Goal: Task Accomplishment & Management: Use online tool/utility

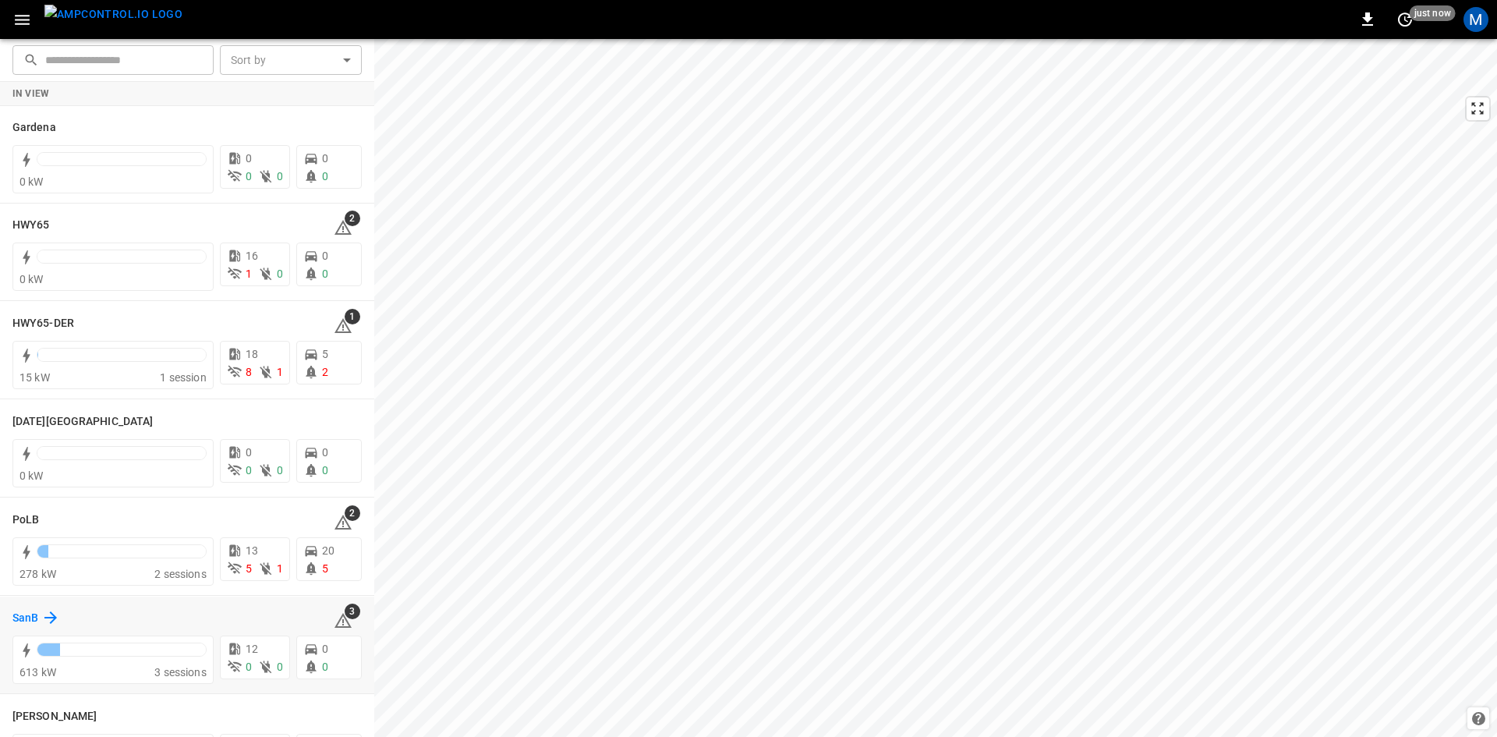
click at [29, 615] on h6 "SanB" at bounding box center [25, 618] width 26 height 17
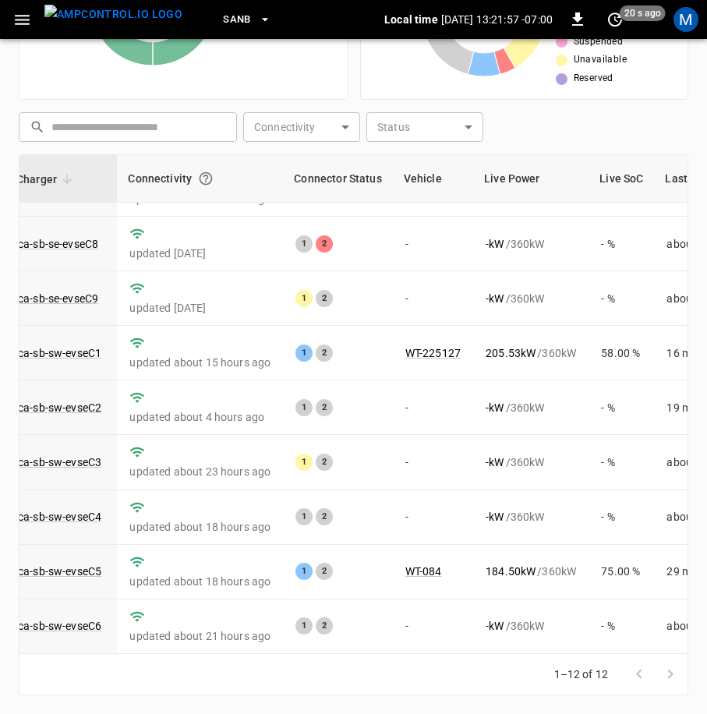
scroll to position [223, 118]
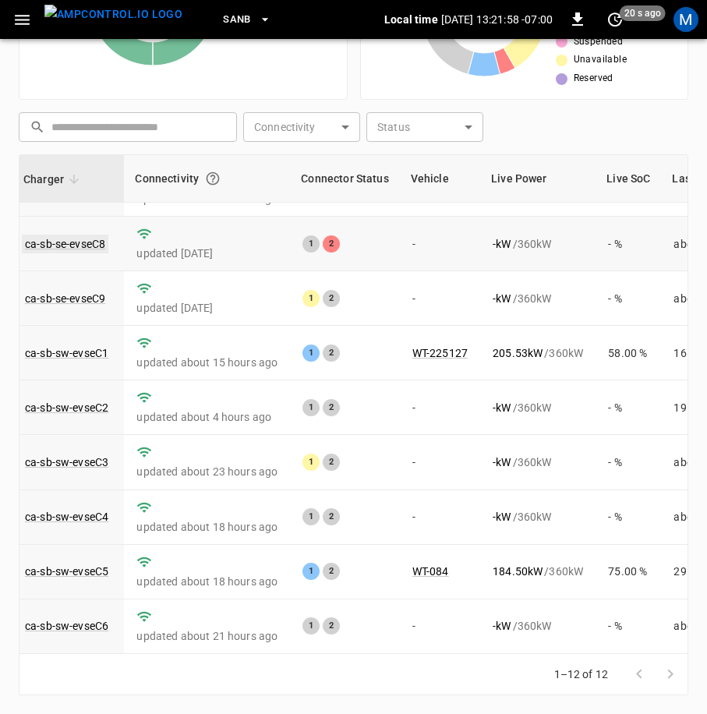
click at [97, 235] on link "ca-sb-se-evseC8" at bounding box center [65, 244] width 87 height 19
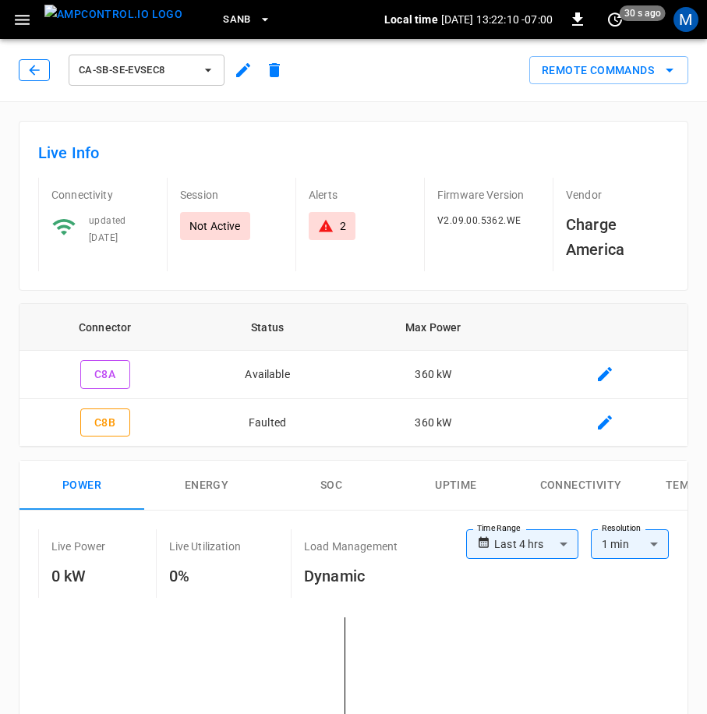
click at [34, 73] on icon "button" at bounding box center [35, 70] width 16 height 16
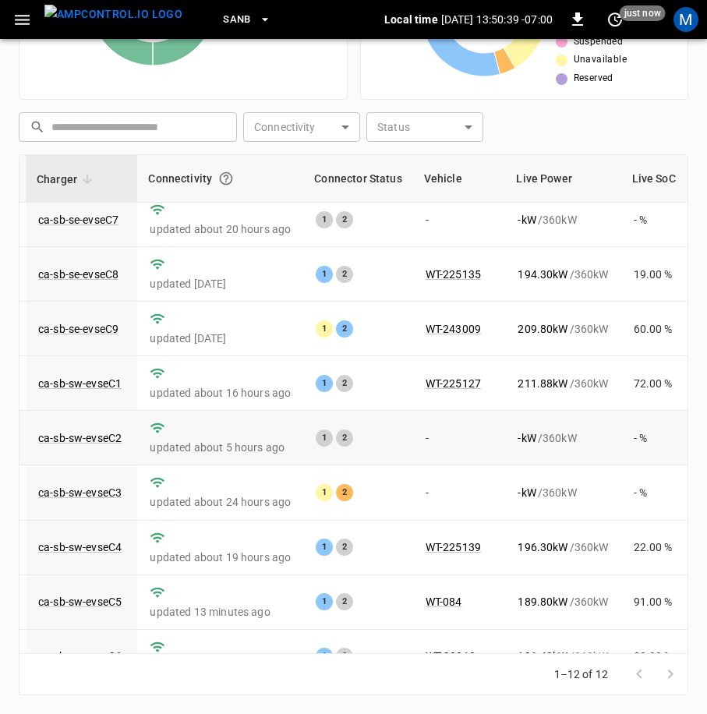
scroll to position [223, 104]
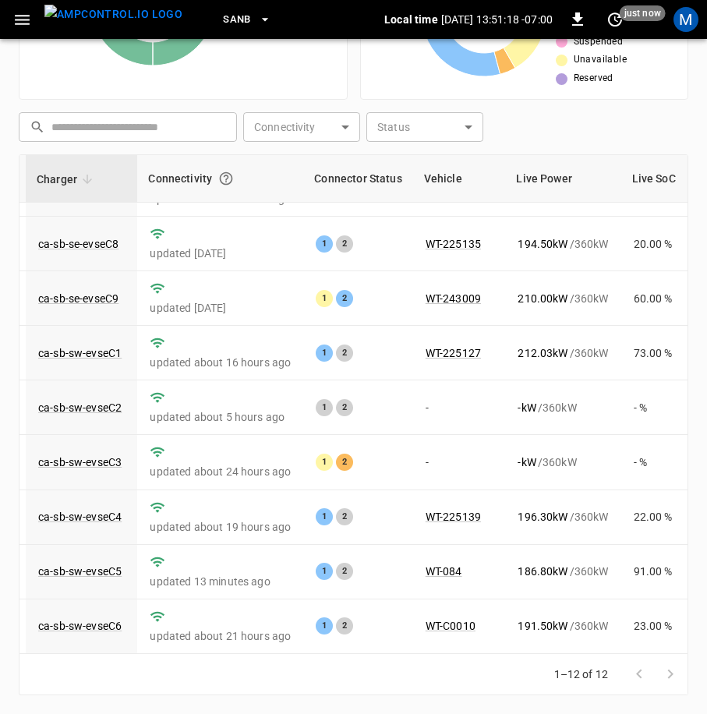
drag, startPoint x: 498, startPoint y: 654, endPoint x: 508, endPoint y: 654, distance: 9.4
click at [508, 654] on div "1–12 of 12" at bounding box center [354, 674] width 670 height 41
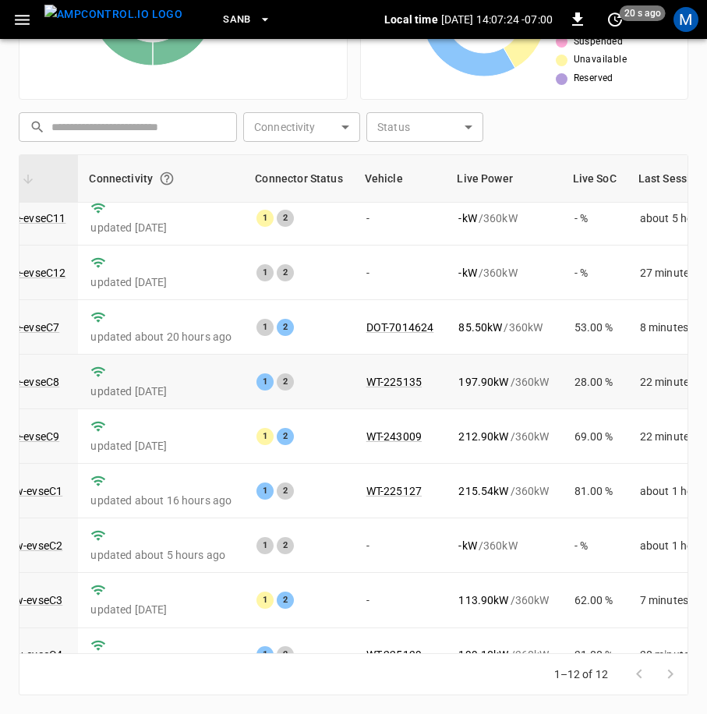
scroll to position [0, 164]
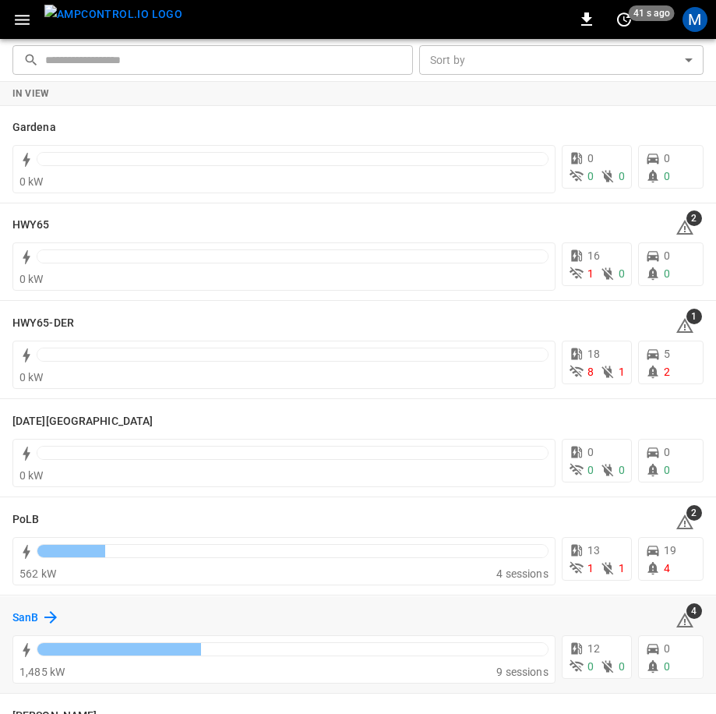
click at [26, 625] on h6 "SanB" at bounding box center [25, 618] width 26 height 17
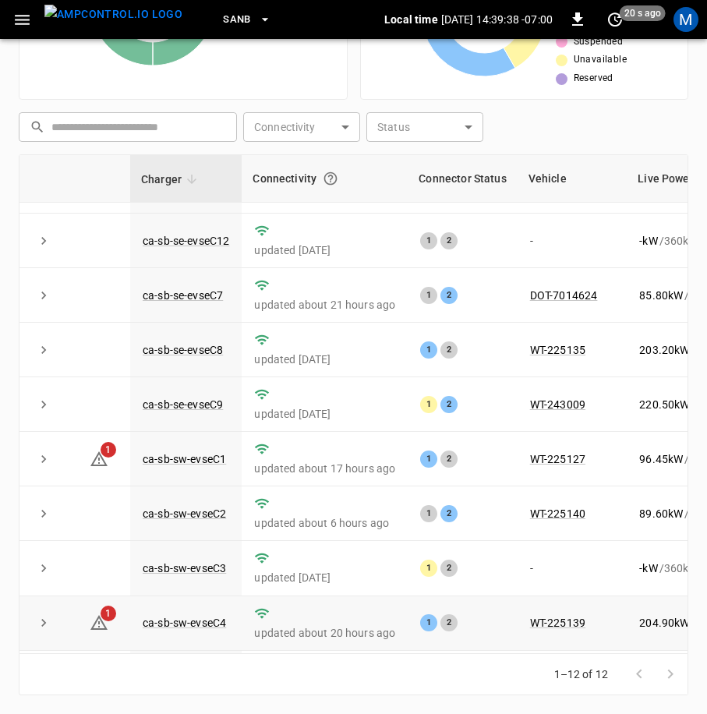
scroll to position [223, 0]
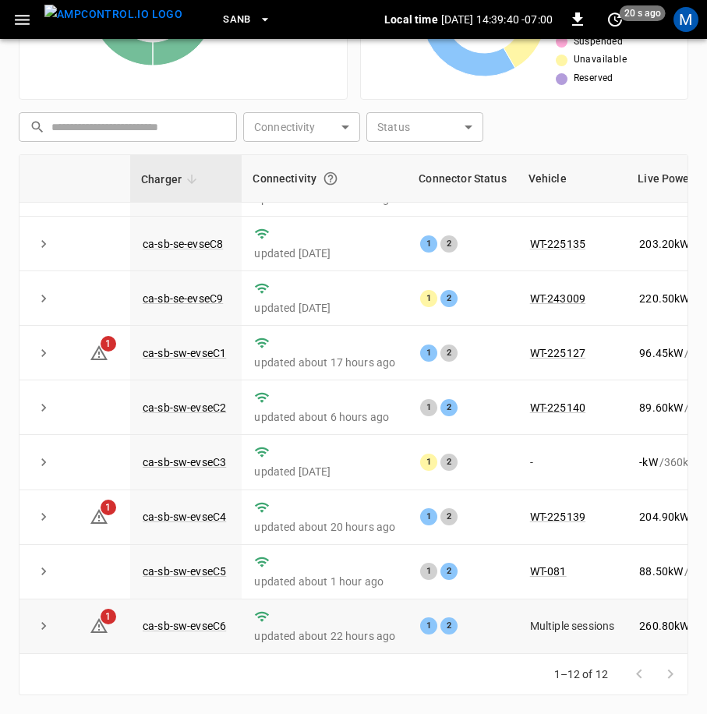
click at [48, 618] on icon "expand row" at bounding box center [44, 626] width 16 height 16
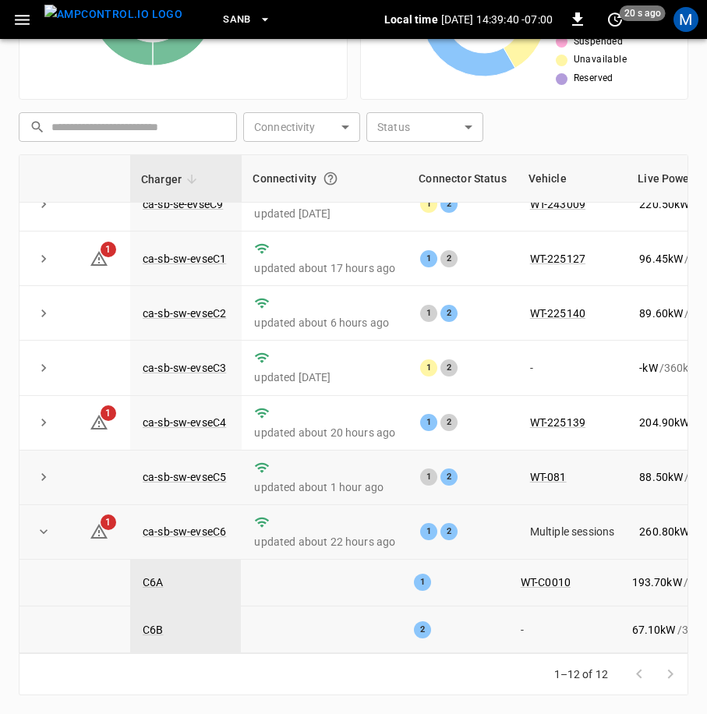
scroll to position [317, 0]
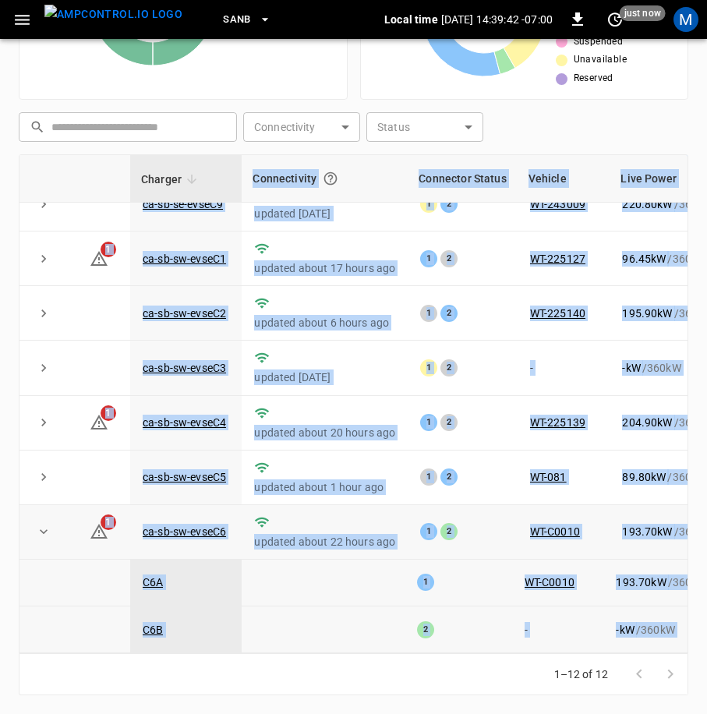
drag, startPoint x: 386, startPoint y: 653, endPoint x: 410, endPoint y: 655, distance: 24.2
click at [410, 655] on div "Charger Connectivity Connector Status Vehicle Live Power Live SoC Last Session …" at bounding box center [354, 424] width 670 height 541
click at [369, 564] on td at bounding box center [323, 583] width 163 height 47
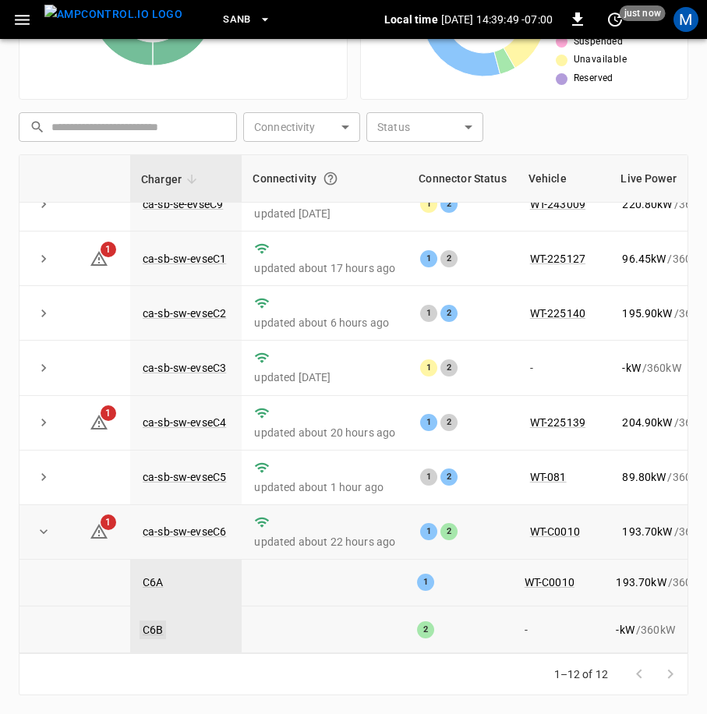
click at [148, 621] on link "C6B" at bounding box center [153, 630] width 27 height 19
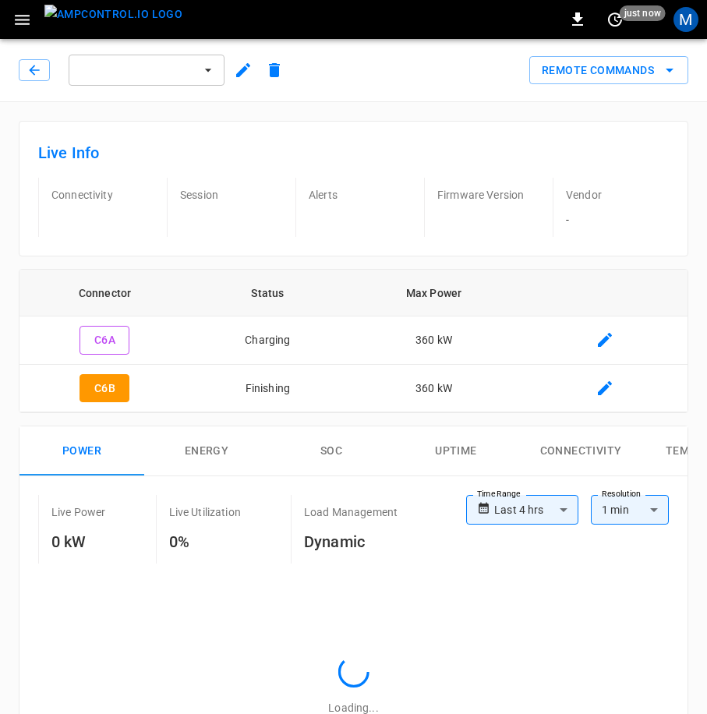
type input "**********"
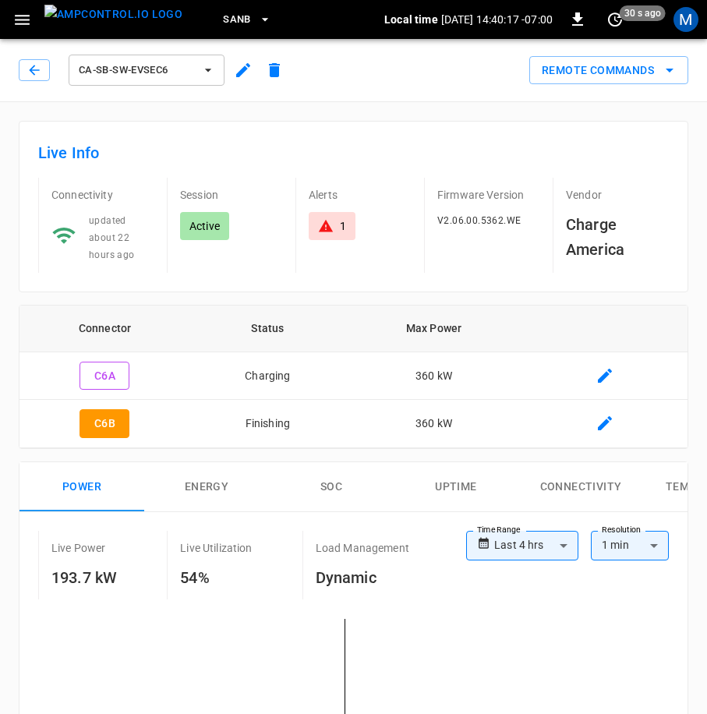
click at [41, 81] on div "ca-sb-sw-evseC6" at bounding box center [154, 69] width 271 height 37
click at [37, 79] on button "button" at bounding box center [34, 70] width 31 height 22
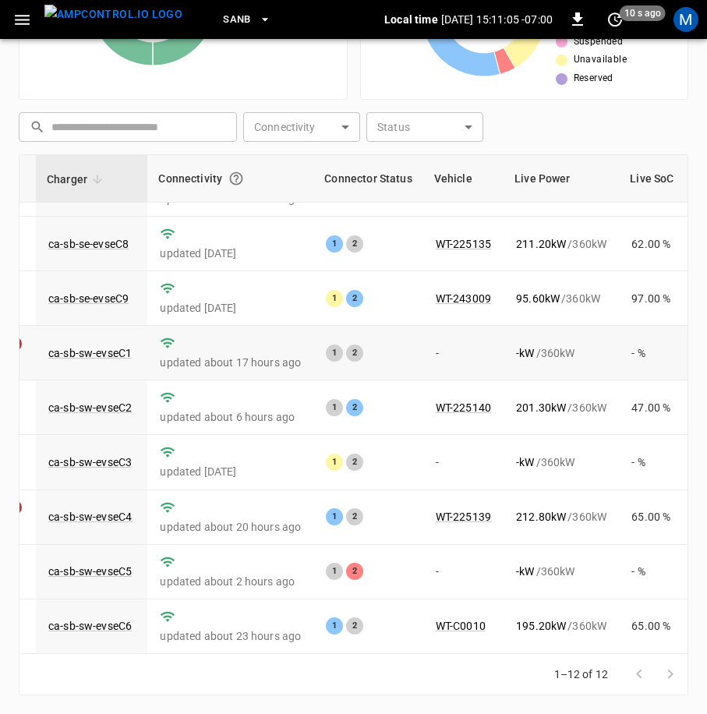
scroll to position [0, 94]
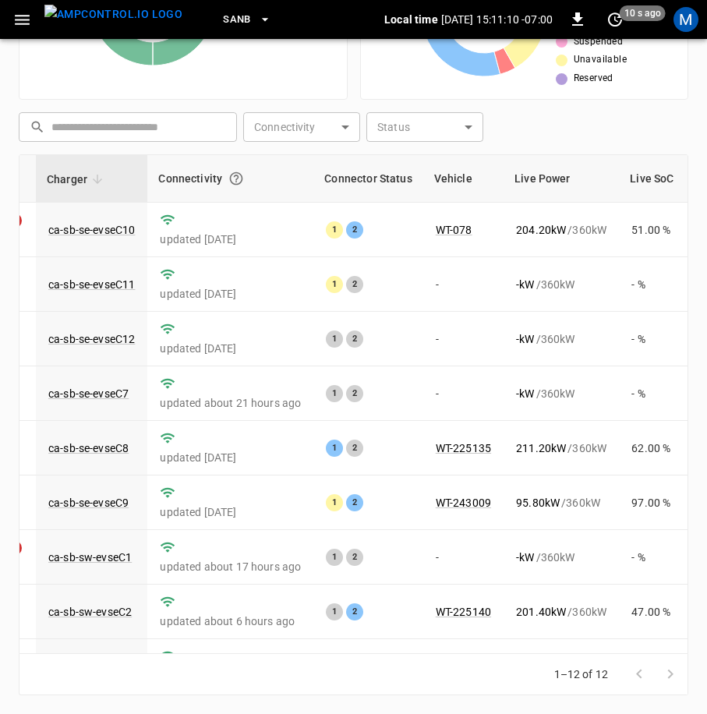
drag, startPoint x: 495, startPoint y: 656, endPoint x: 508, endPoint y: 657, distance: 13.3
click at [508, 657] on div "1–12 of 12" at bounding box center [354, 674] width 670 height 41
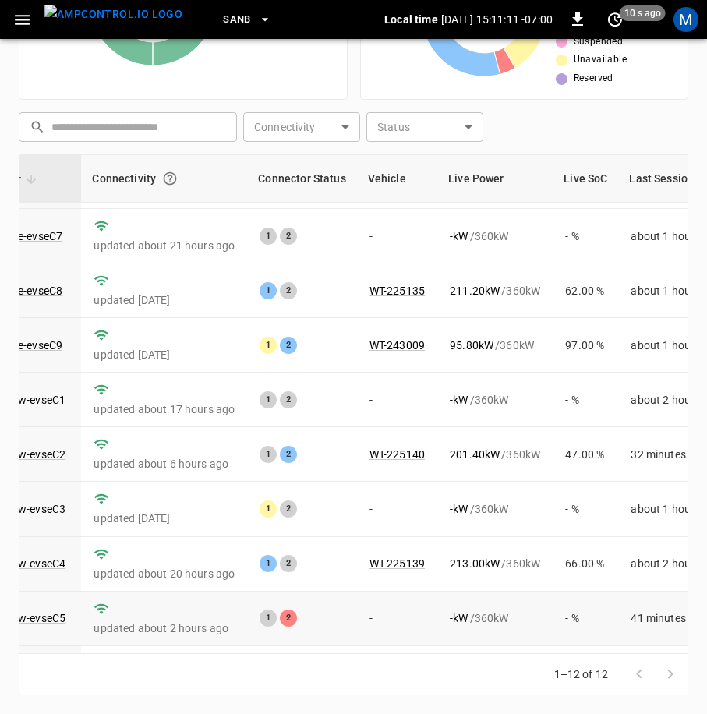
scroll to position [223, 161]
